Goal: Task Accomplishment & Management: Use online tool/utility

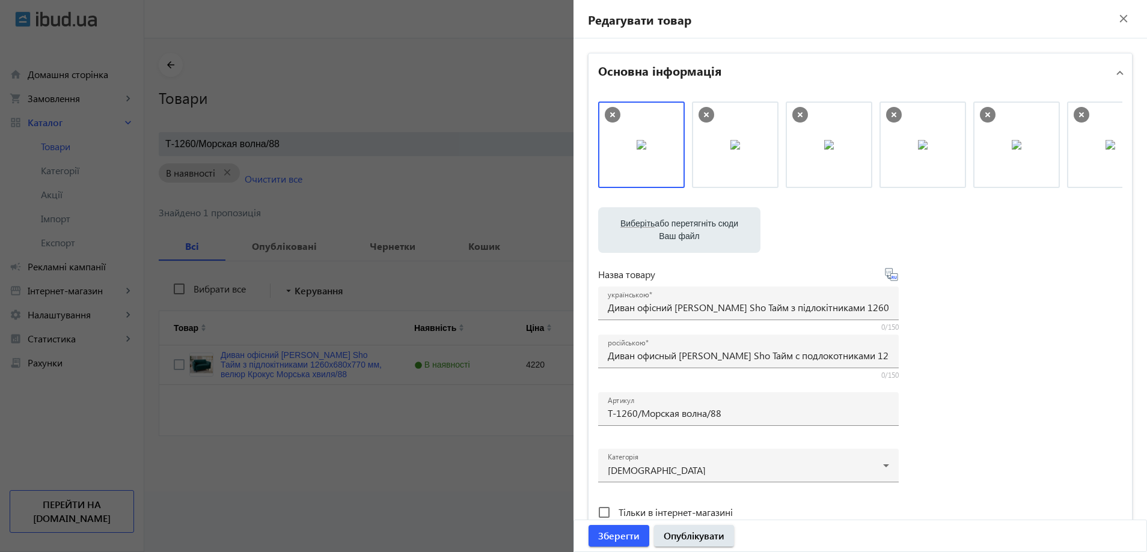
click at [436, 325] on div at bounding box center [573, 276] width 1147 height 552
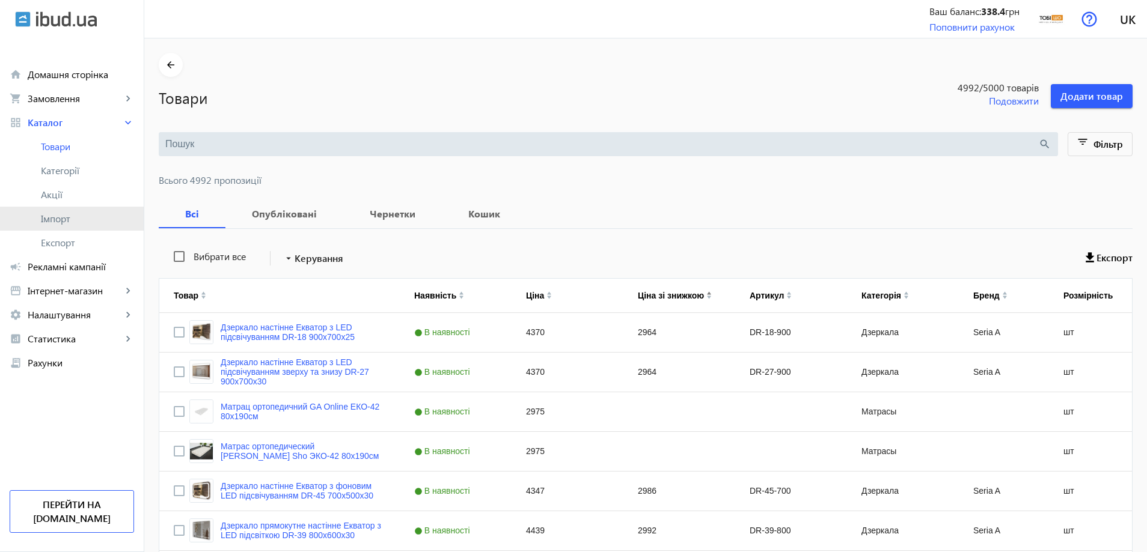
click at [76, 215] on span "Імпорт" at bounding box center [87, 219] width 93 height 12
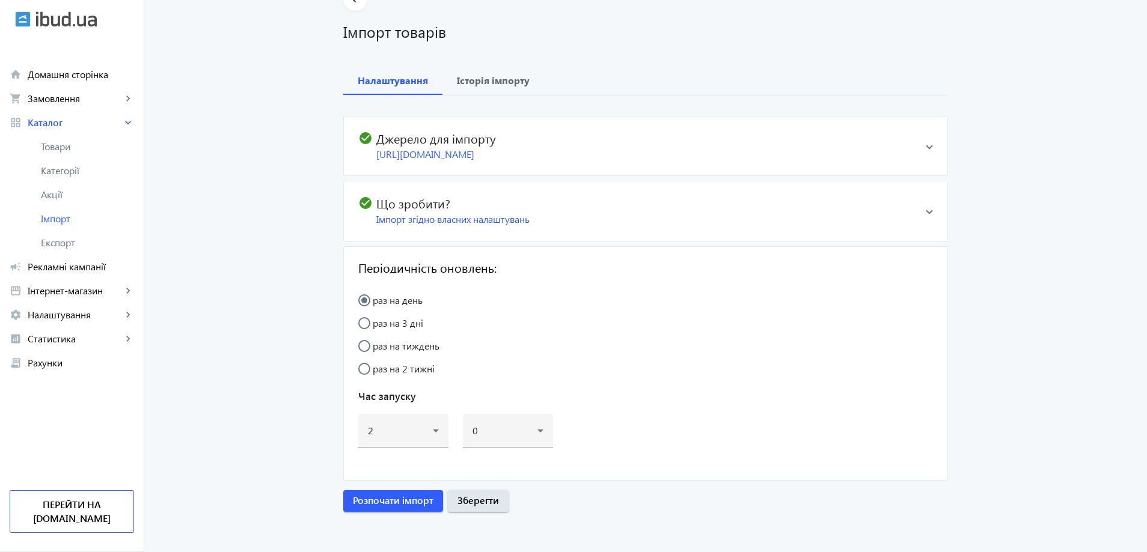
scroll to position [70, 0]
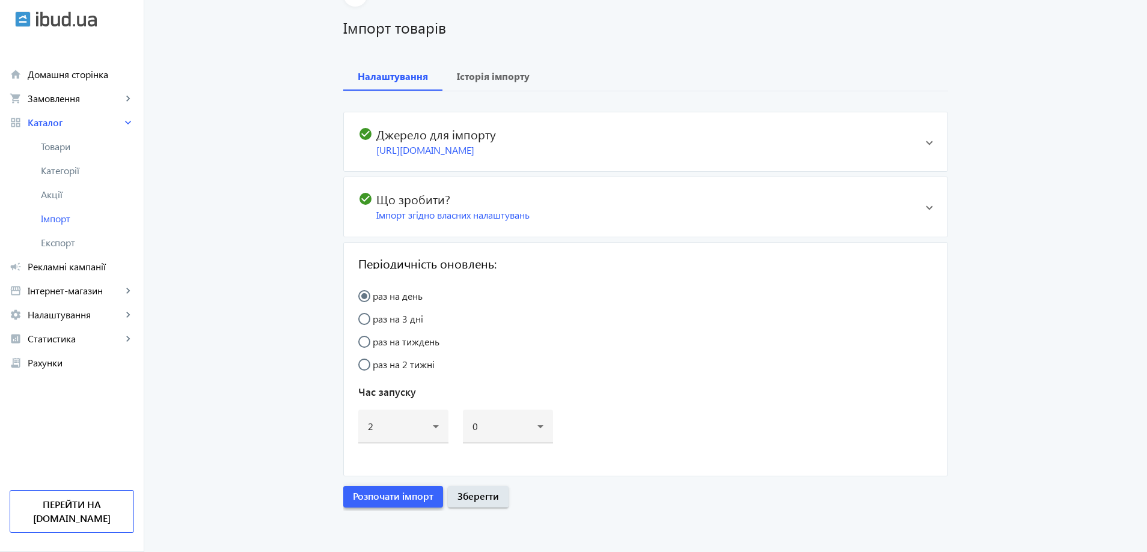
click at [407, 495] on span "Розпочати імпорт" at bounding box center [393, 496] width 81 height 13
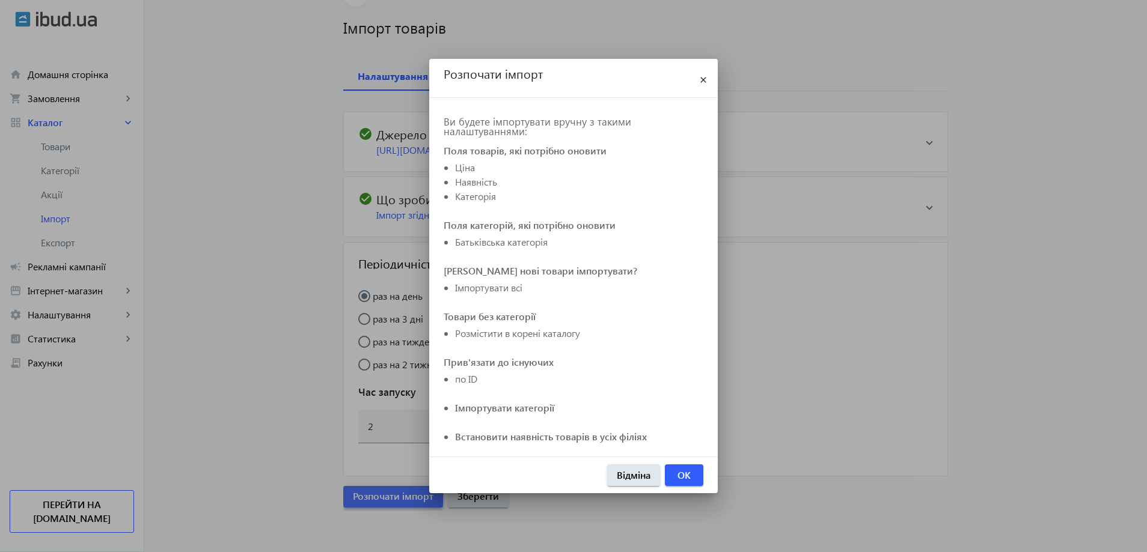
scroll to position [0, 0]
click at [691, 480] on span "button" at bounding box center [684, 475] width 38 height 29
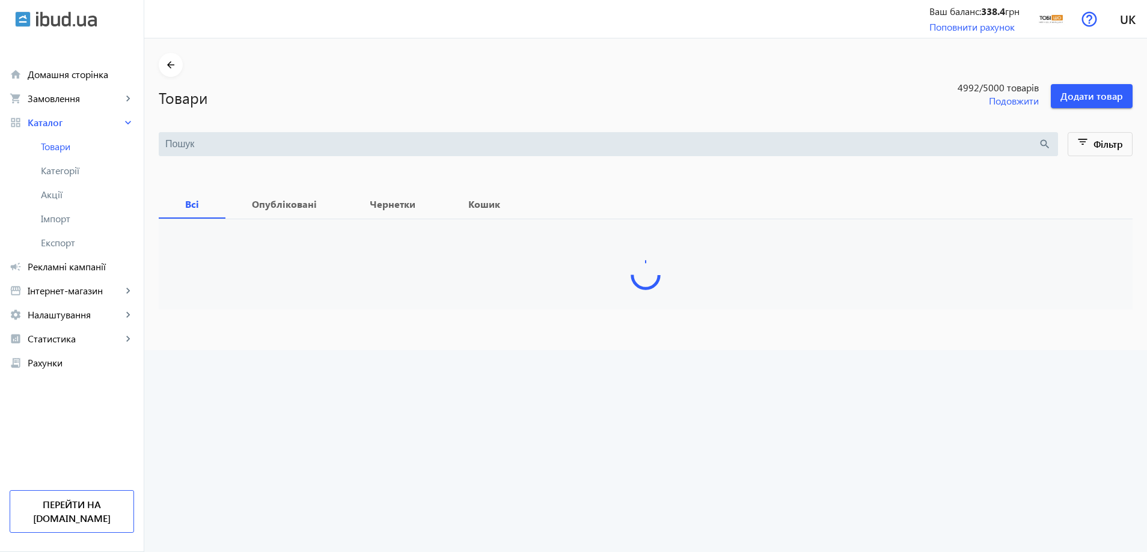
type input "Т-1260/Морская волна/88"
